Goal: Task Accomplishment & Management: Complete application form

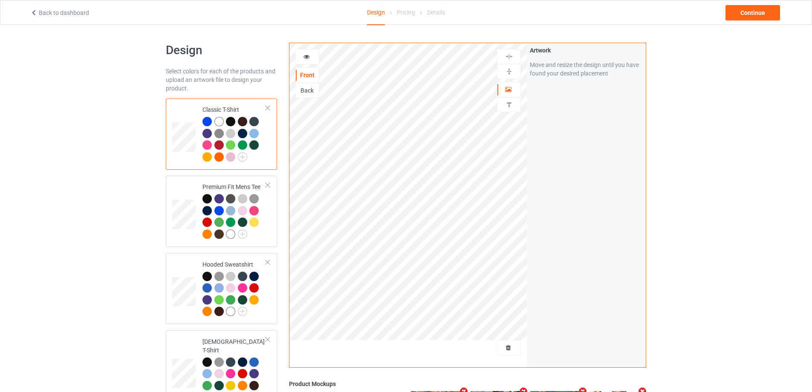
click at [506, 357] on div at bounding box center [408, 350] width 238 height 21
click at [504, 345] on span "Delete all designs" at bounding box center [489, 347] width 45 height 7
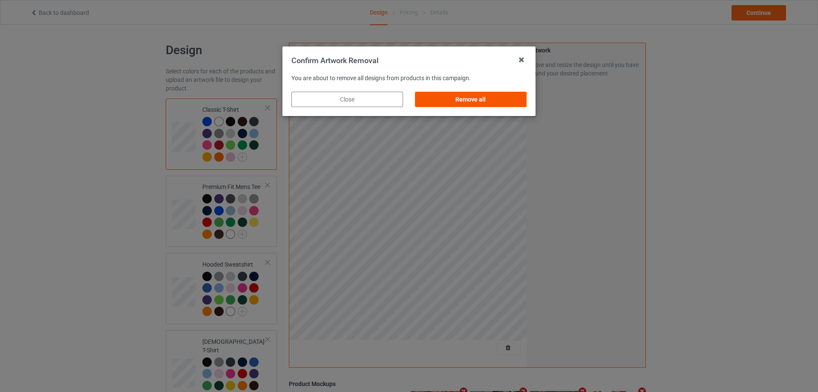
click at [513, 104] on div "Remove all" at bounding box center [471, 99] width 112 height 15
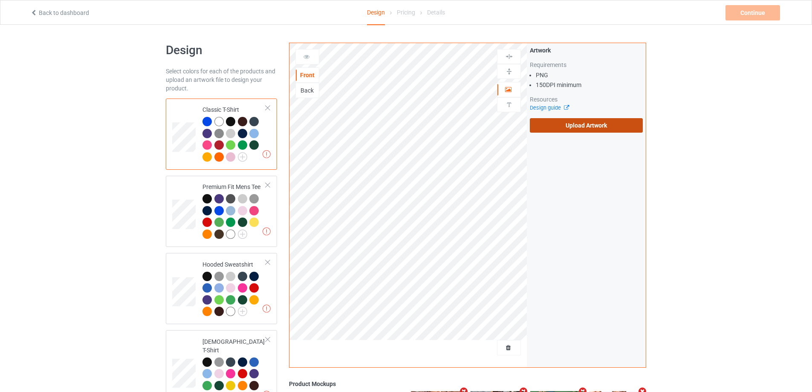
click at [578, 124] on label "Upload Artwork" at bounding box center [586, 125] width 113 height 14
click at [0, 0] on input "Upload Artwork" at bounding box center [0, 0] width 0 height 0
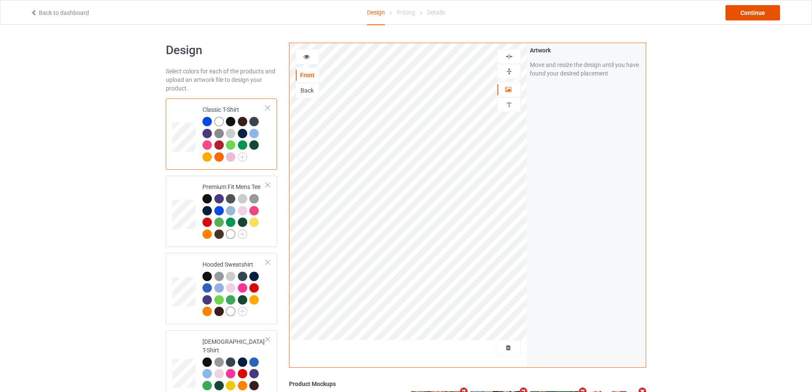
click at [757, 9] on div "Continue" at bounding box center [753, 12] width 55 height 15
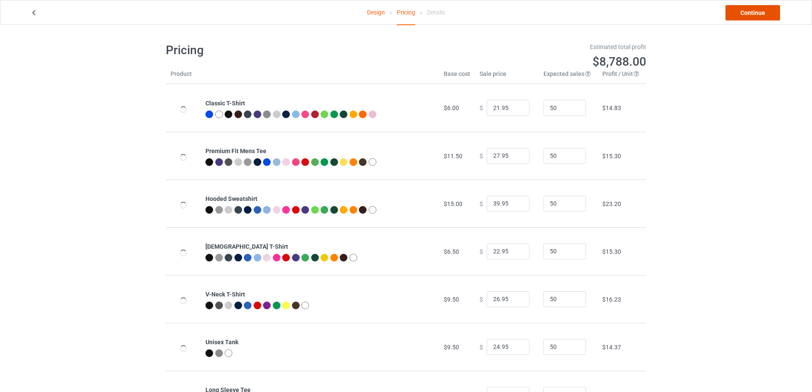
click at [755, 11] on link "Continue" at bounding box center [753, 12] width 55 height 15
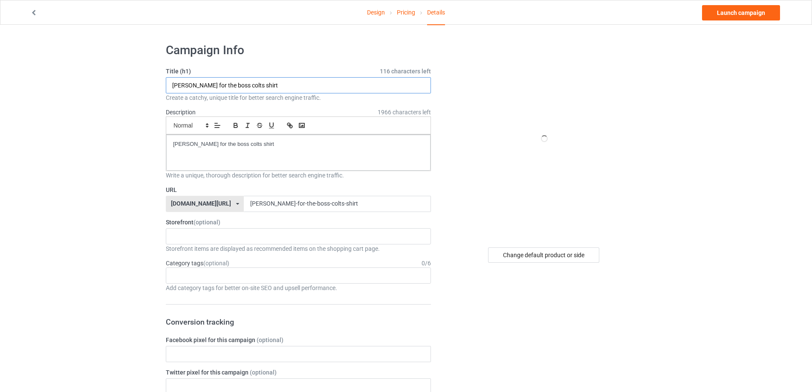
paste input "Destiny Is Calling Me BUF"
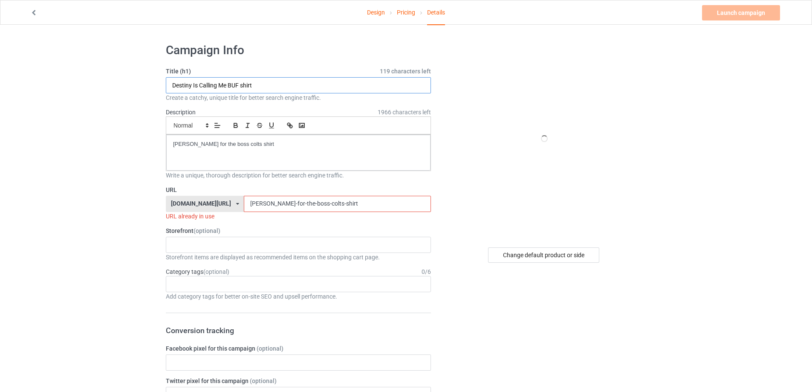
type input "Destiny Is Calling Me BUF shirt"
drag, startPoint x: 156, startPoint y: 146, endPoint x: 118, endPoint y: 146, distance: 37.9
drag, startPoint x: 292, startPoint y: 208, endPoint x: 159, endPoint y: 199, distance: 133.2
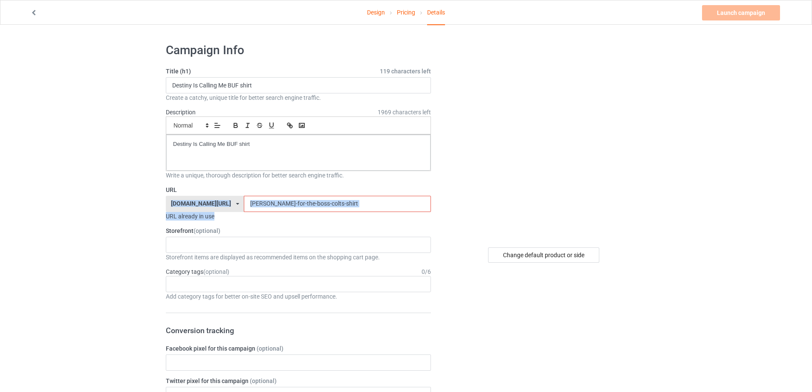
click at [344, 208] on input "[PERSON_NAME]-for-the-boss-colts-shirt" at bounding box center [337, 204] width 187 height 16
drag, startPoint x: 335, startPoint y: 208, endPoint x: 248, endPoint y: 183, distance: 90.7
click at [194, 203] on div "[DOMAIN_NAME][URL] [DOMAIN_NAME][URL] [DOMAIN_NAME][URL] 5cd2f964b197f721e1cad2…" at bounding box center [298, 204] width 265 height 16
paste input "destiny-is-calling-me-buf"
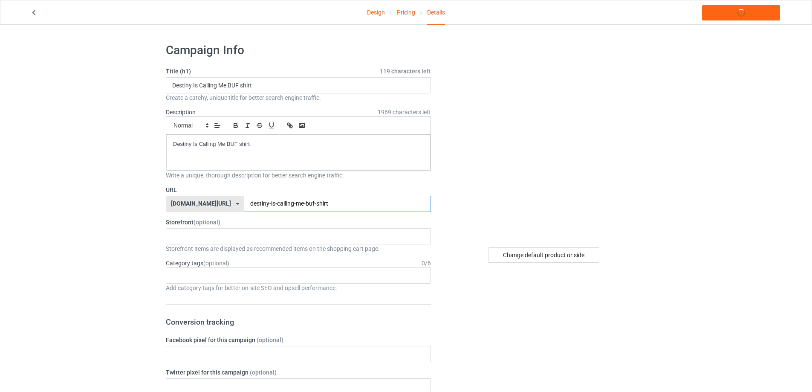
type input "destiny-is-calling-me-buf-shirt"
drag, startPoint x: 251, startPoint y: 146, endPoint x: 106, endPoint y: 122, distance: 147.2
copy p "Destiny Is Calling Me BUF shirt"
click at [755, 10] on link "Launch campaign" at bounding box center [741, 12] width 78 height 15
